Goal: Information Seeking & Learning: Learn about a topic

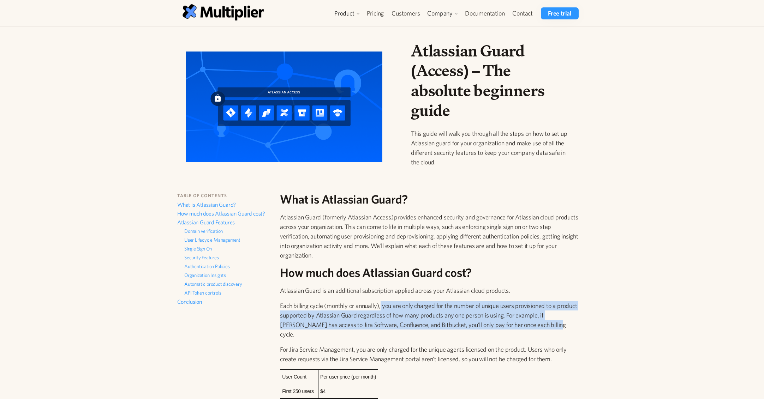
drag, startPoint x: 385, startPoint y: 307, endPoint x: 536, endPoint y: 326, distance: 152.6
click at [536, 326] on p "Each billing cycle (monthly or annually), you are only charged for the number o…" at bounding box center [430, 320] width 301 height 38
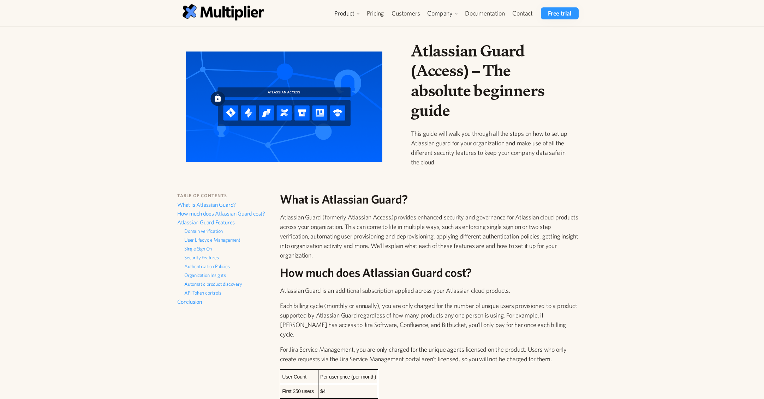
click at [373, 345] on p "For Jira Service Management, you are only charged for the unique agents license…" at bounding box center [430, 354] width 301 height 19
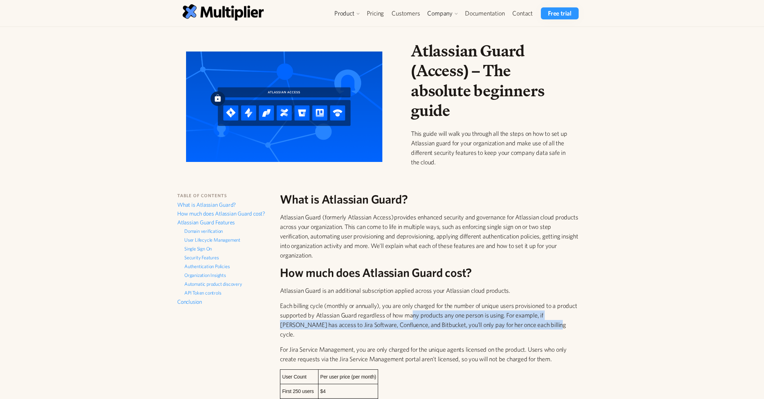
drag, startPoint x: 432, startPoint y: 315, endPoint x: 534, endPoint y: 321, distance: 102.9
click at [534, 321] on p "Each billing cycle (monthly or annually), you are only charged for the number o…" at bounding box center [430, 320] width 301 height 38
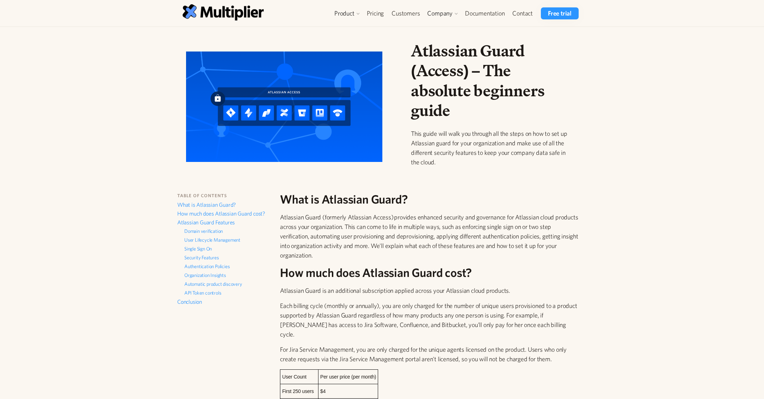
drag, startPoint x: 381, startPoint y: 340, endPoint x: 506, endPoint y: 339, distance: 124.2
click at [506, 345] on p "For Jira Service Management, you are only charged for the unique agents license…" at bounding box center [430, 354] width 301 height 19
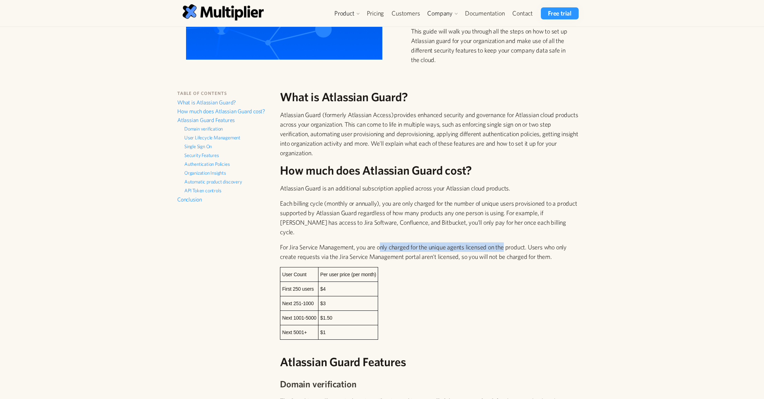
scroll to position [106, 0]
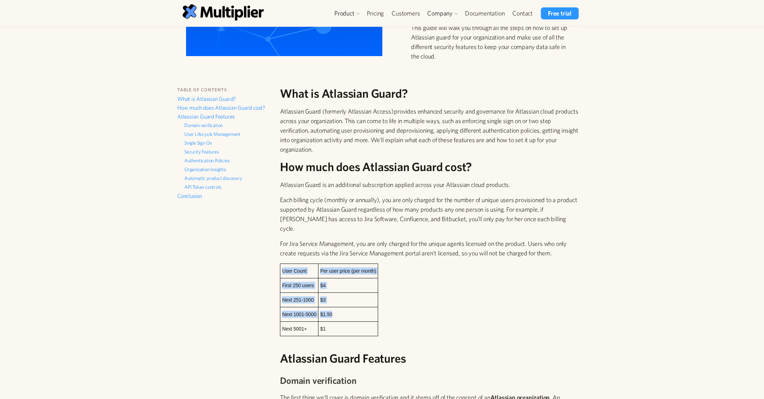
drag, startPoint x: 336, startPoint y: 303, endPoint x: 281, endPoint y: 259, distance: 71.0
click at [281, 264] on table "User Count Per user price (per month) First 250 users $4 Next 251-1000 $3 Next …" at bounding box center [329, 300] width 98 height 73
drag, startPoint x: 281, startPoint y: 259, endPoint x: 350, endPoint y: 323, distance: 93.9
click at [351, 323] on td "$1" at bounding box center [348, 328] width 60 height 14
drag, startPoint x: 341, startPoint y: 320, endPoint x: 282, endPoint y: 260, distance: 84.1
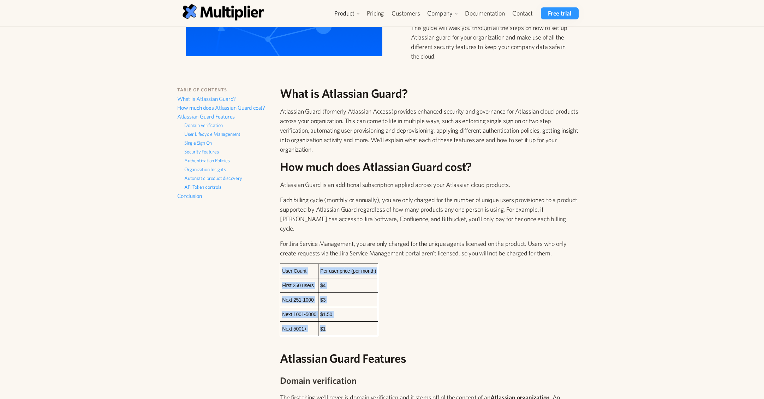
click at [282, 264] on table "User Count Per user price (per month) First 250 users $4 Next 251-1000 $3 Next …" at bounding box center [329, 300] width 98 height 73
copy table "User Count Per user price (per month) First 250 users $4 Next 251-1000 $3 Next …"
